Goal: Use online tool/utility: Utilize a website feature to perform a specific function

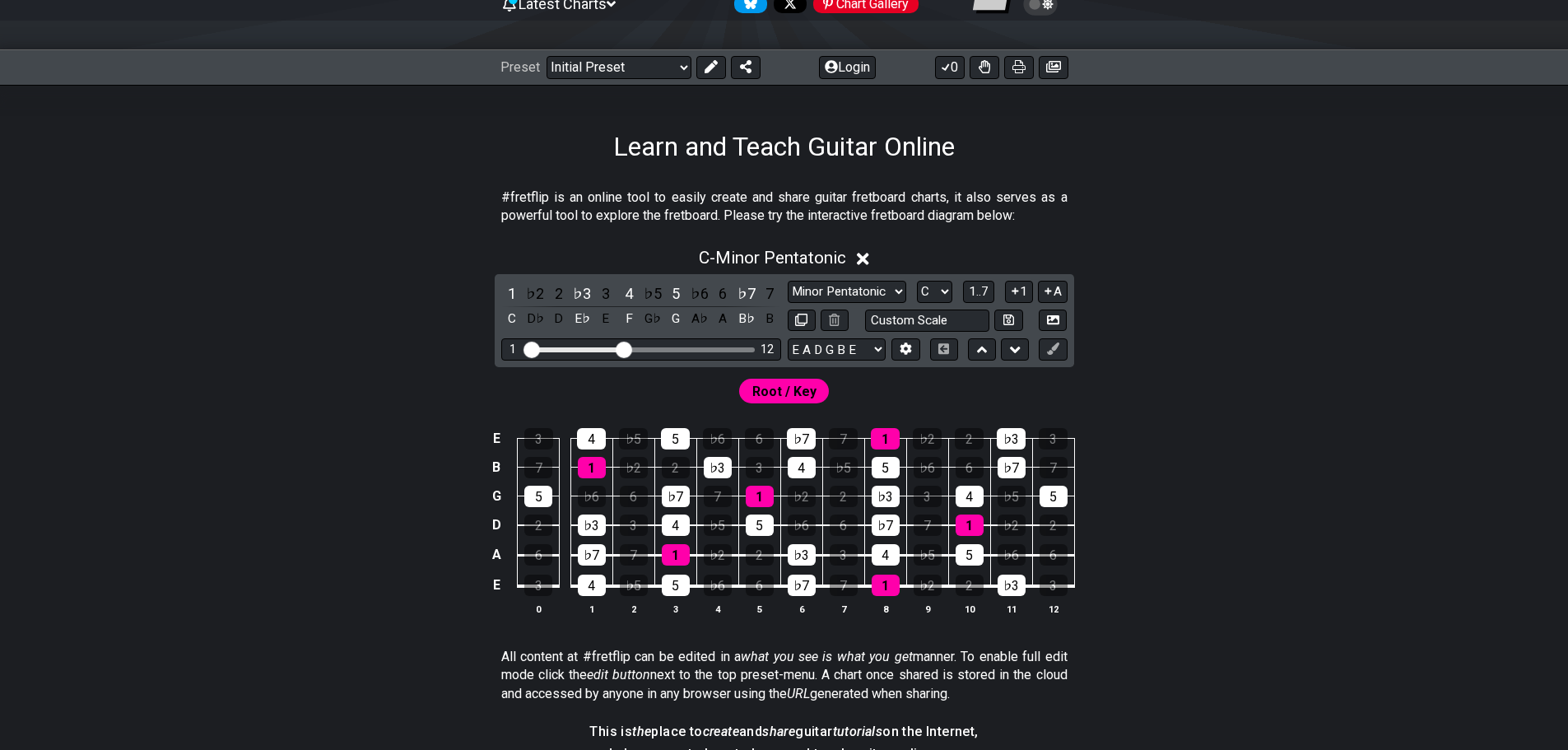
scroll to position [220, 0]
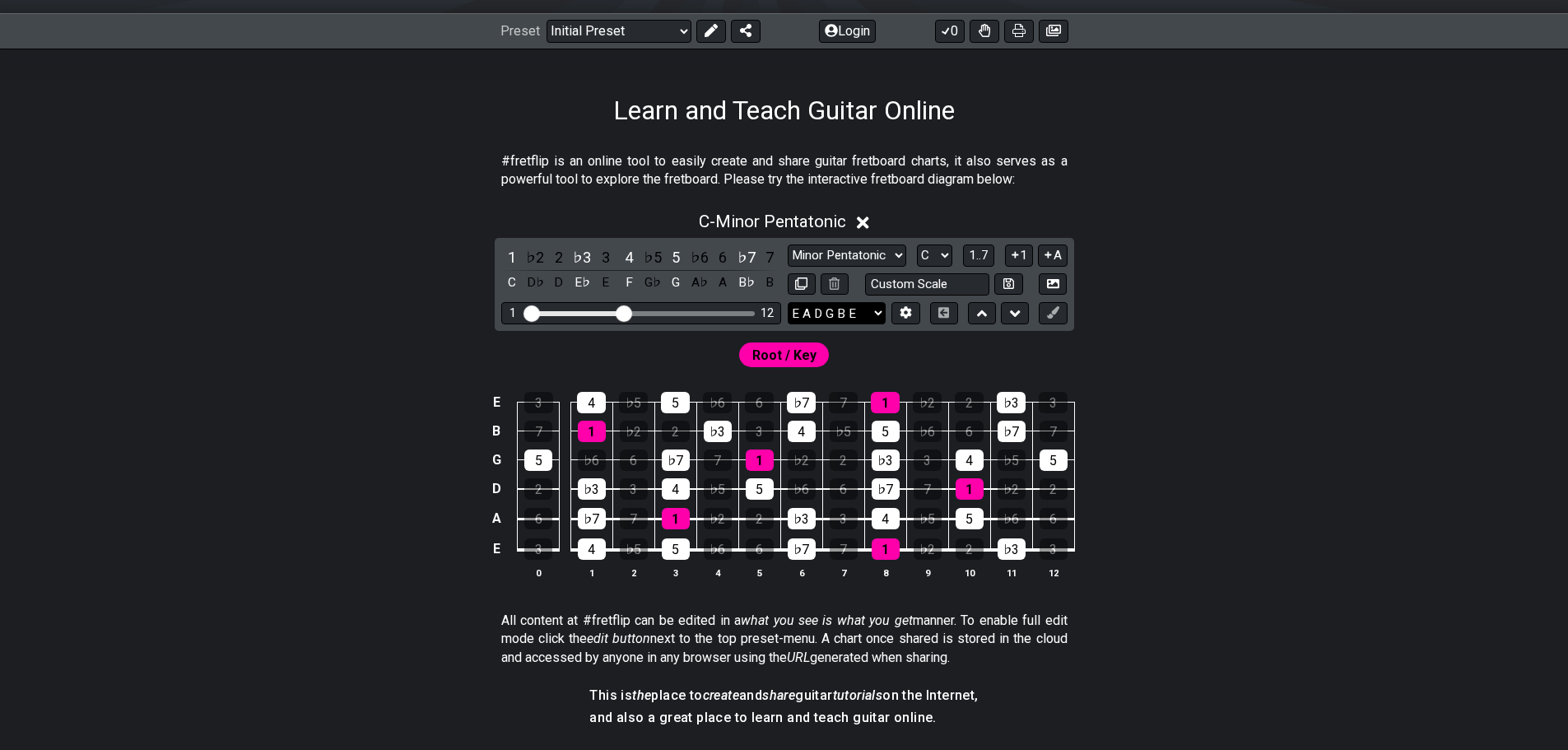
click at [879, 310] on select "E A D G B E E A D G B E E A D G B E B E A D F♯ B A D G C E A D A D G B E E♭ A♭ …" at bounding box center [837, 312] width 98 height 22
select select "D A D F# A D"
click at [788, 302] on select "E A D G B E E A D G B E E A D G B E B E A D F♯ B A D G C E A D A D G B E E♭ A♭ …" at bounding box center [837, 312] width 98 height 22
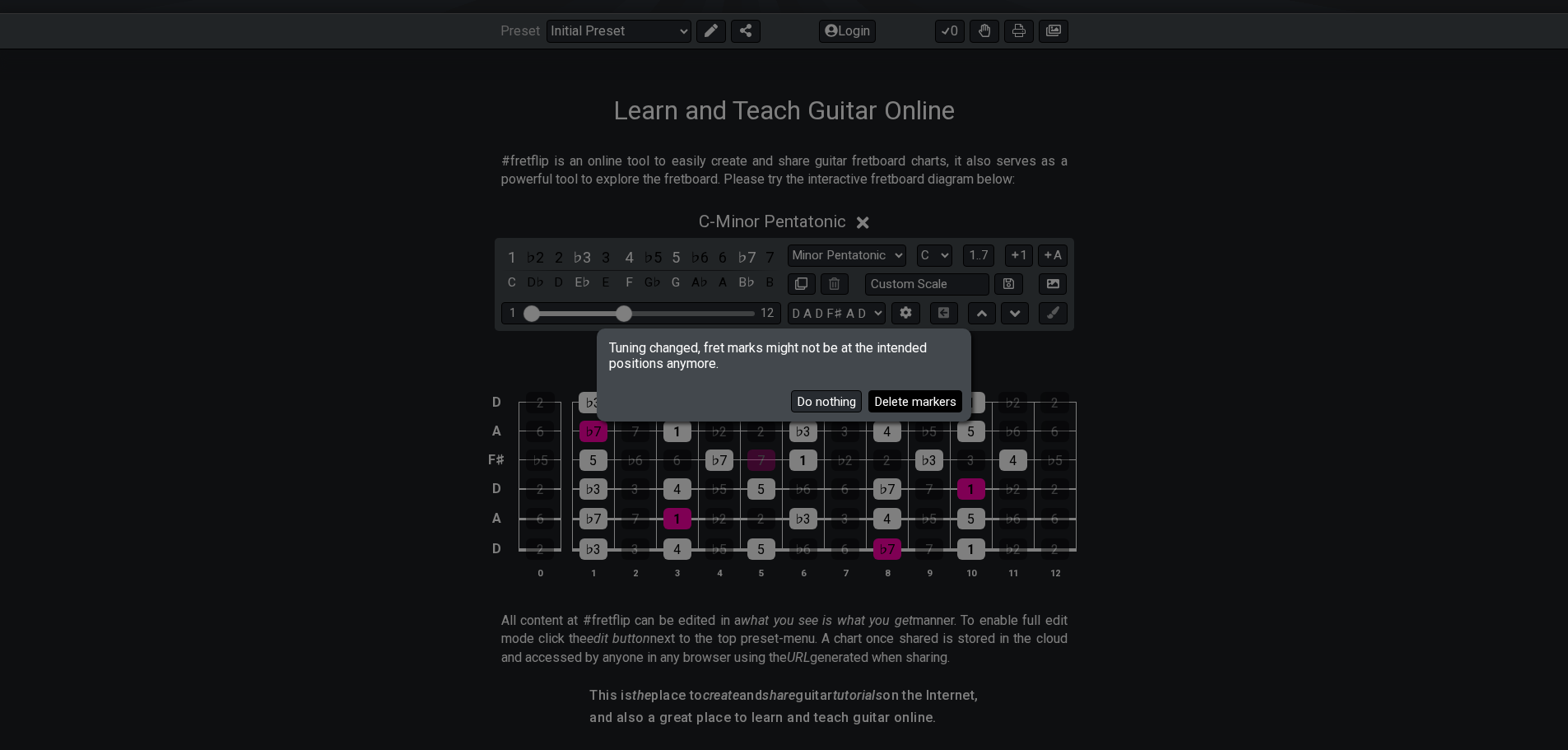
click at [890, 396] on button "Delete markers" at bounding box center [915, 401] width 94 height 22
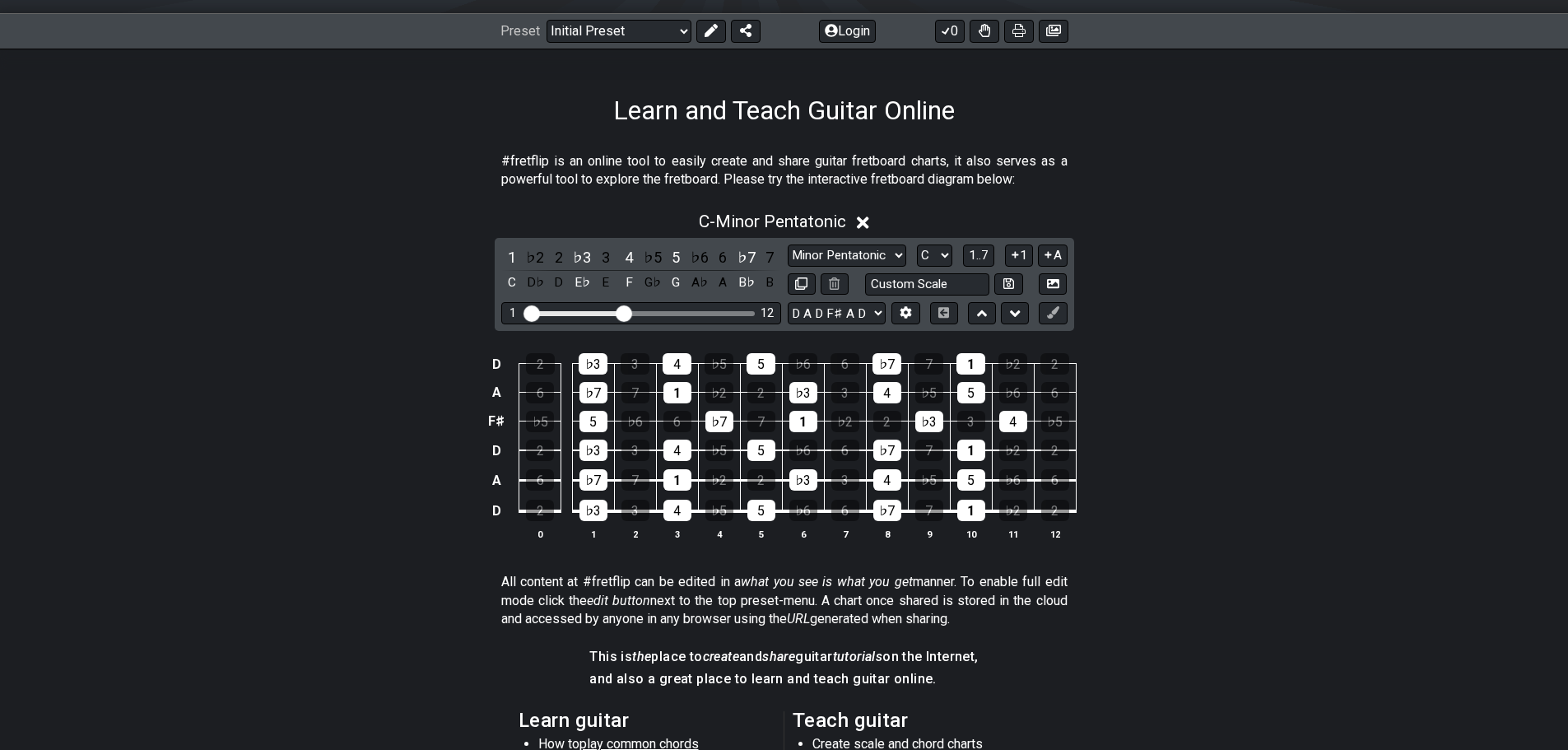
click at [862, 227] on icon at bounding box center [862, 223] width 12 height 12
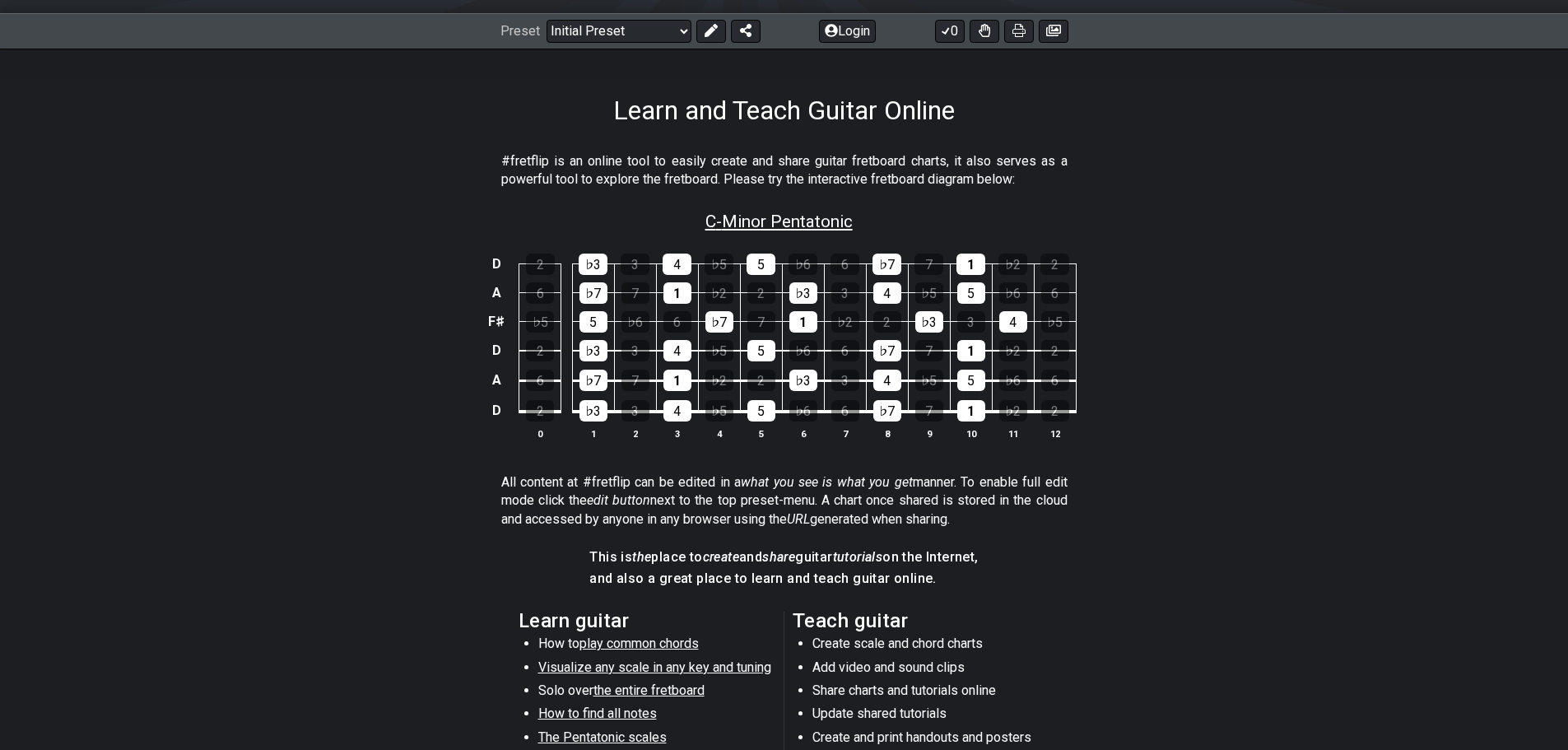
click at [736, 219] on span "C - Minor Pentatonic" at bounding box center [779, 222] width 148 height 20
select select "C"
select select "D A D F# A D"
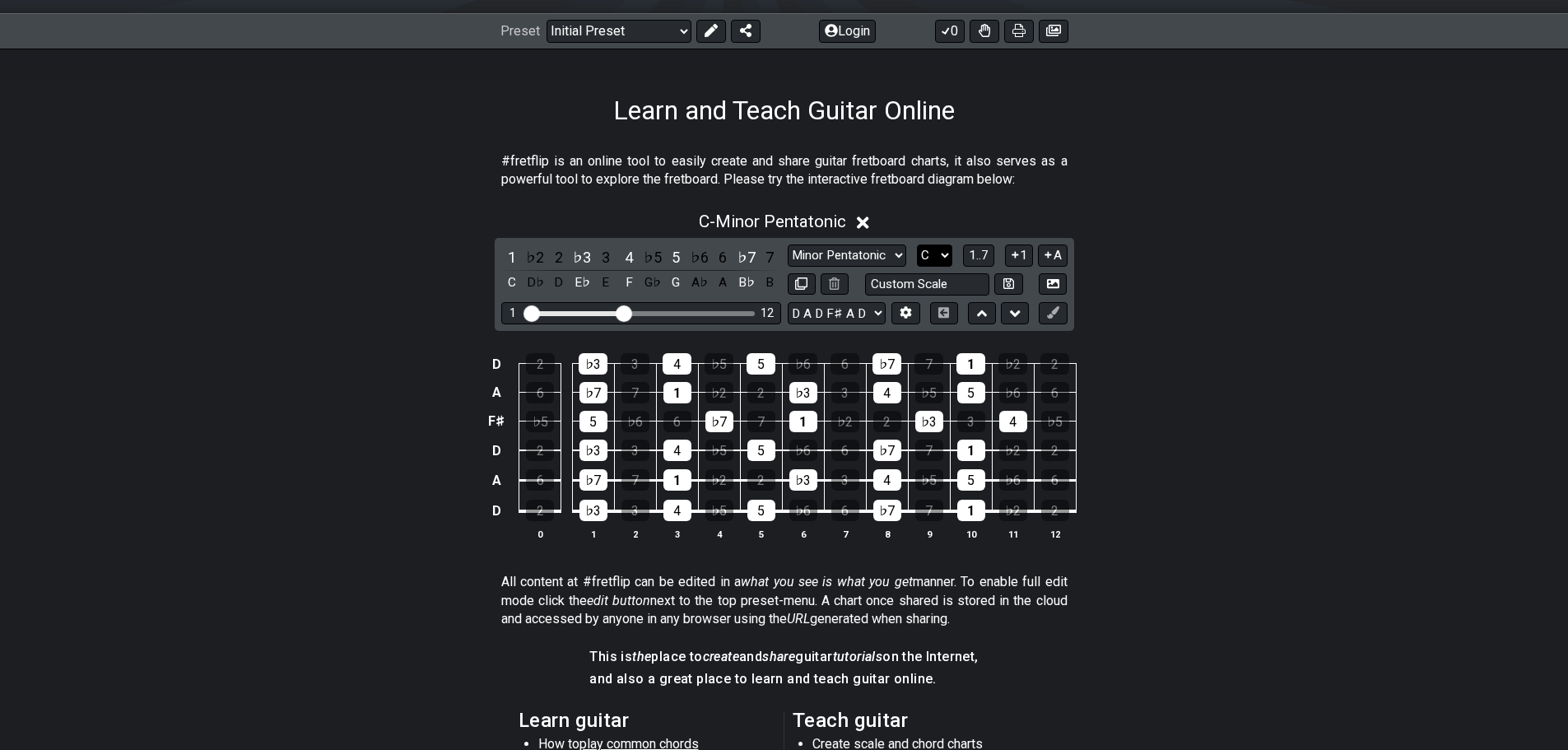
click at [946, 256] on select "A♭ A A♯ B♭ B C C♯ D♭ D D♯ E♭ E F F♯ G♭ G G♯" at bounding box center [934, 255] width 35 height 22
select select "A"
click at [917, 245] on select "A♭ A A♯ B♭ B C C♯ D♭ D D♯ E♭ E F F♯ G♭ G G♯" at bounding box center [934, 255] width 35 height 22
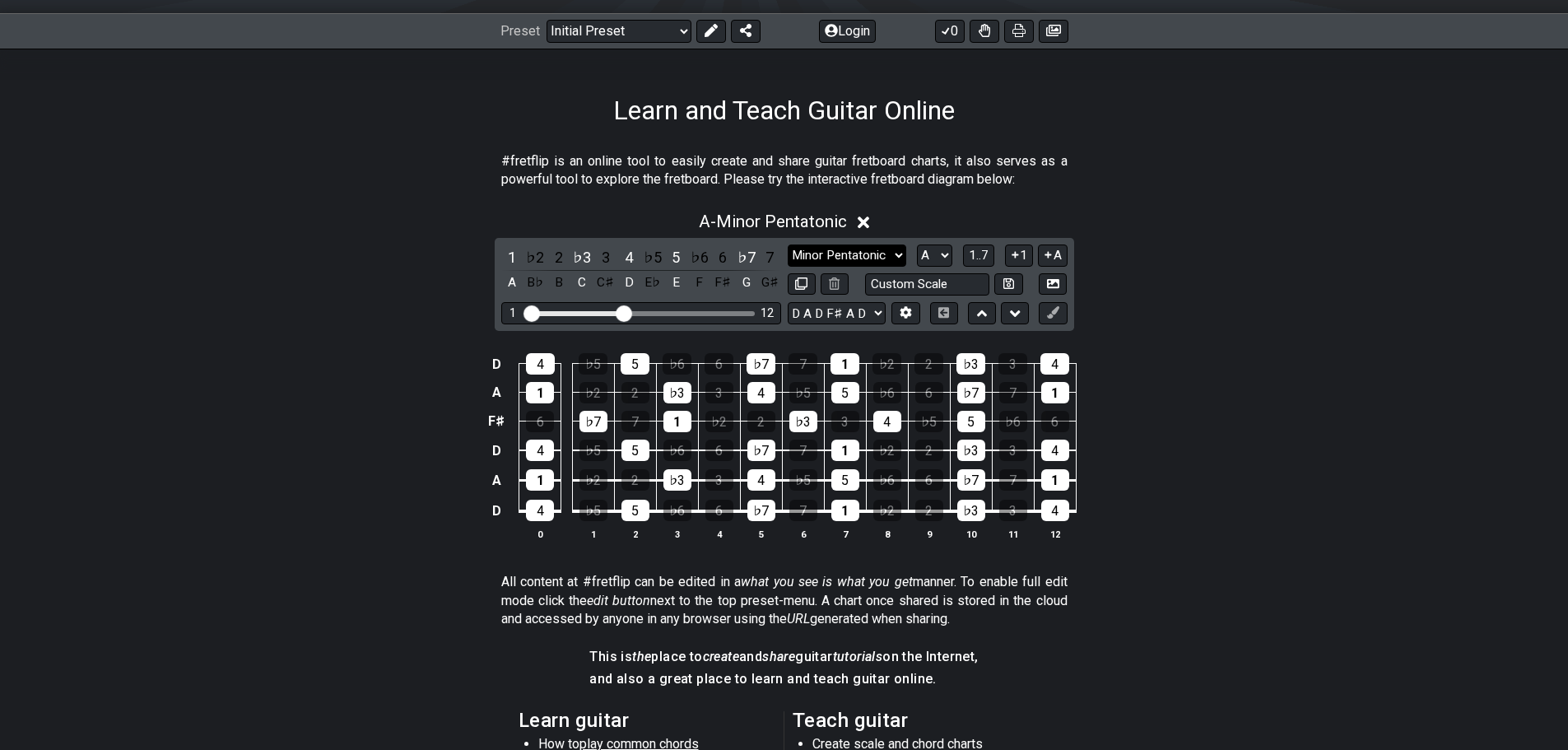
click at [896, 252] on select "Minor Pentatonic Click to edit Minor Pentatonic Major Pentatonic Minor Blues Ma…" at bounding box center [847, 255] width 119 height 22
select select "Major Pentatonic"
click at [788, 245] on select "Minor Pentatonic Click to edit Minor Pentatonic Major Pentatonic Minor Blues Ma…" at bounding box center [847, 255] width 119 height 22
